Goal: Transaction & Acquisition: Purchase product/service

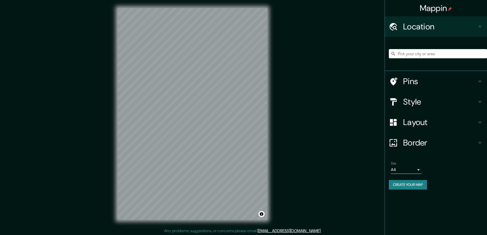
click at [408, 100] on h4 "Style" at bounding box center [440, 102] width 74 height 10
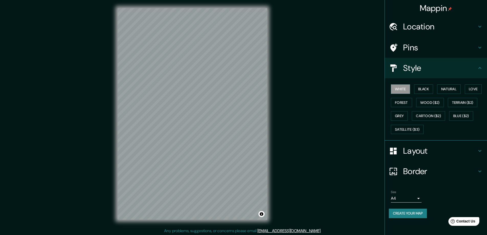
click at [424, 87] on button "Black" at bounding box center [423, 88] width 19 height 9
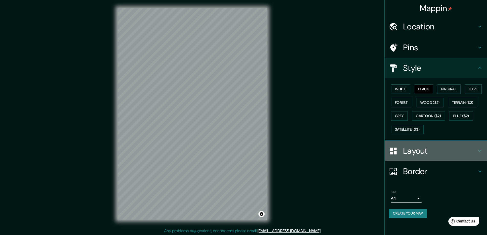
click at [413, 151] on h4 "Layout" at bounding box center [440, 151] width 74 height 10
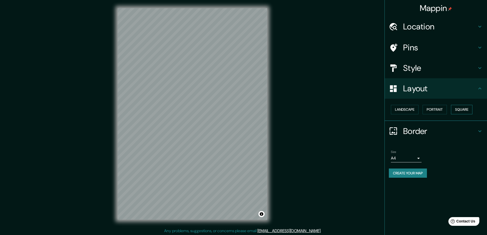
click at [467, 109] on button "Square" at bounding box center [461, 109] width 21 height 9
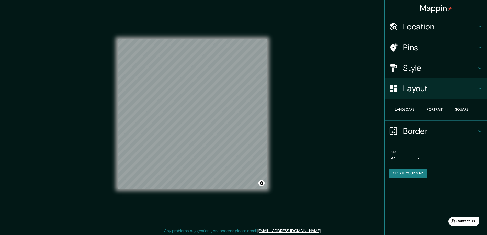
click at [418, 158] on body "Mappin Location Pins Style Layout Landscape Portrait Square Border Choose a bor…" at bounding box center [243, 117] width 487 height 235
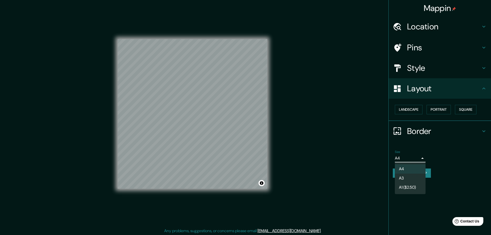
click at [405, 176] on li "A3" at bounding box center [410, 178] width 31 height 9
type input "a4"
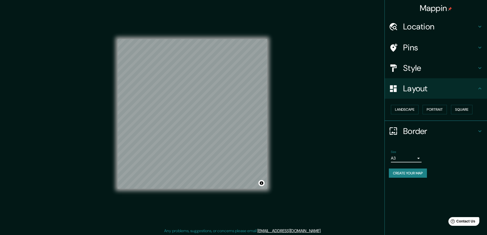
click at [412, 25] on h4 "Location" at bounding box center [440, 26] width 74 height 10
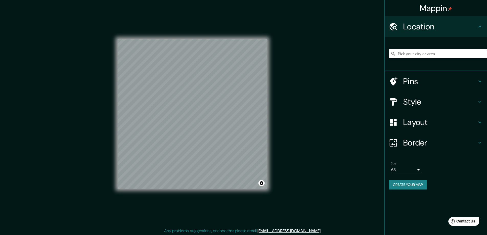
paste input "[STREET_ADDRESS]"
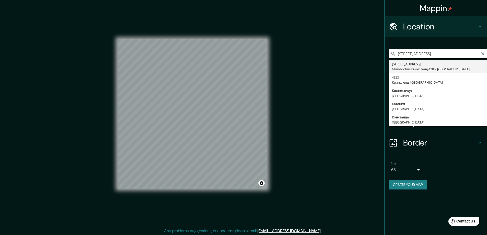
type input "[STREET_ADDRESS]"
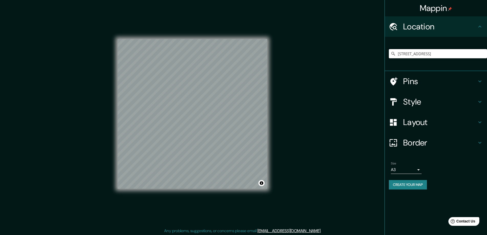
scroll to position [0, 0]
click at [401, 184] on button "Create your map" at bounding box center [408, 184] width 38 height 9
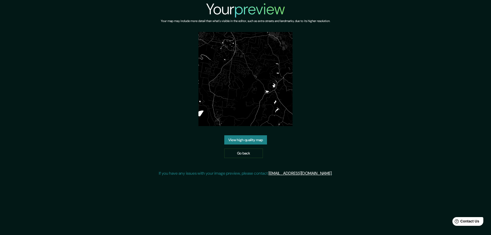
click at [240, 139] on link "View high quality map" at bounding box center [245, 139] width 43 height 9
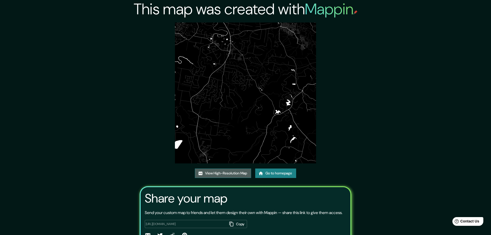
click at [214, 172] on link "View High-Resolution Map" at bounding box center [223, 173] width 56 height 9
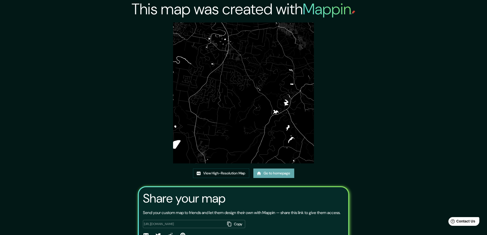
click at [279, 172] on link "Go to homepage" at bounding box center [273, 173] width 41 height 9
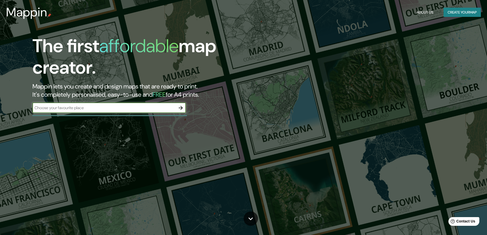
click at [180, 107] on icon "button" at bounding box center [181, 108] width 6 height 6
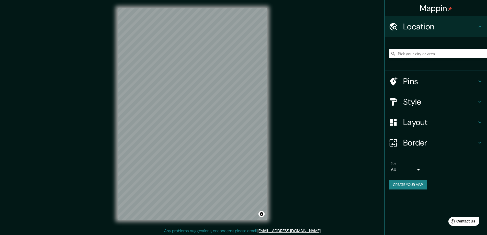
click at [340, 93] on div "Mappin Location Pins Style Layout Border Choose a border. Hint : you can make l…" at bounding box center [243, 118] width 487 height 236
